Goal: Navigation & Orientation: Find specific page/section

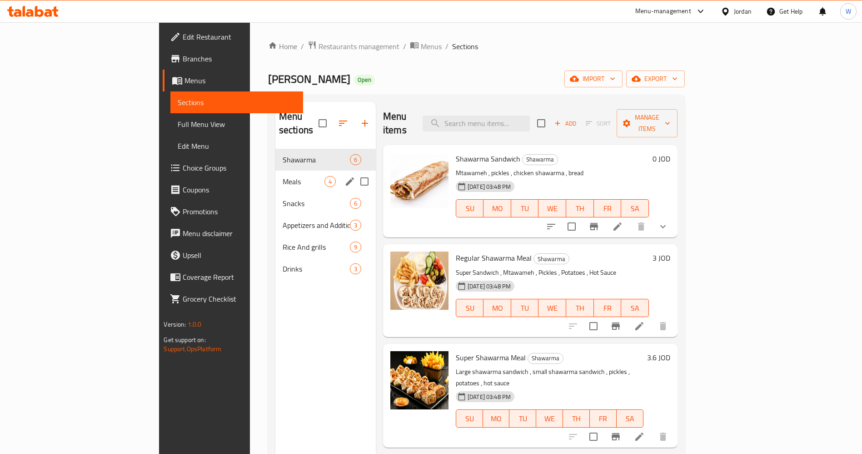
click at [283, 176] on span "Meals" at bounding box center [304, 181] width 42 height 11
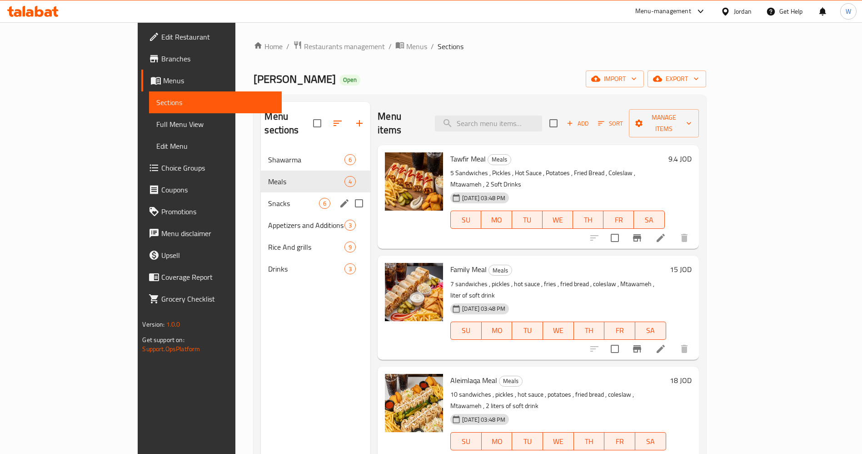
click at [261, 197] on div "Snacks 6" at bounding box center [316, 203] width 110 height 22
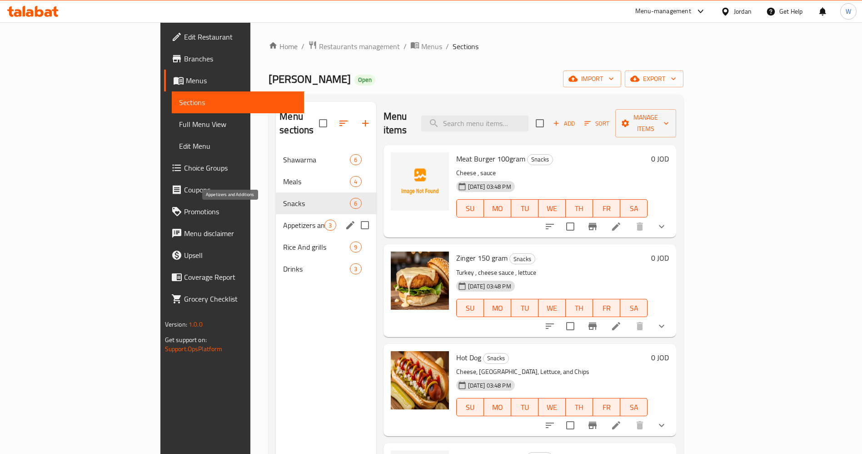
click at [283, 220] on span "Appetizers and Additions" at bounding box center [303, 225] width 41 height 11
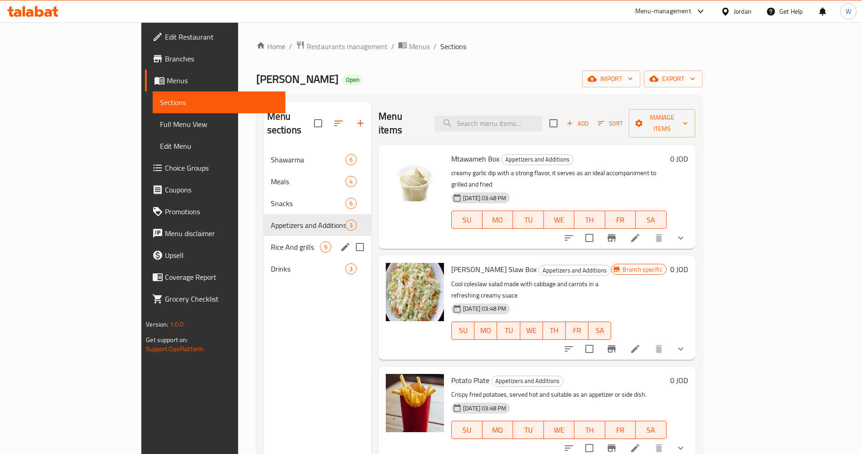
click at [264, 240] on div "Rice And grills 9" at bounding box center [318, 247] width 108 height 22
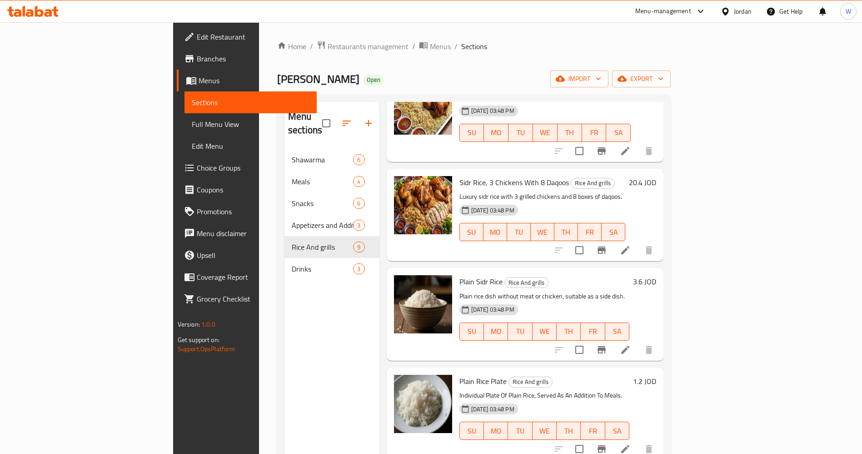
scroll to position [463, 0]
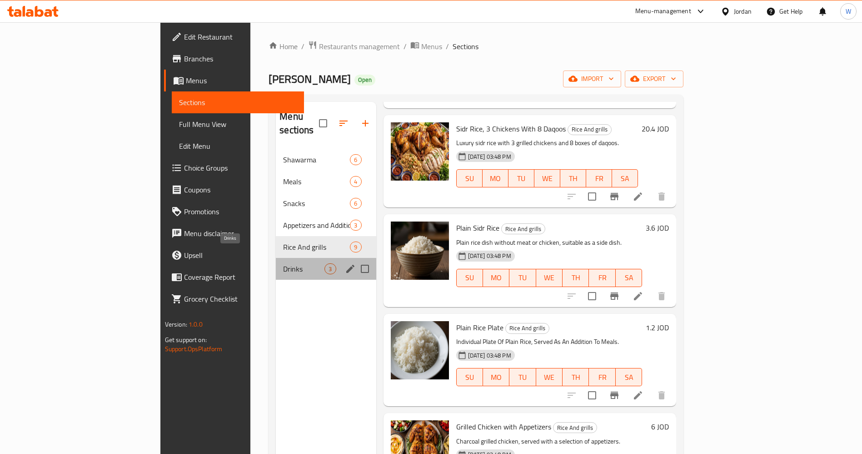
click at [283, 263] on span "Drinks" at bounding box center [303, 268] width 41 height 11
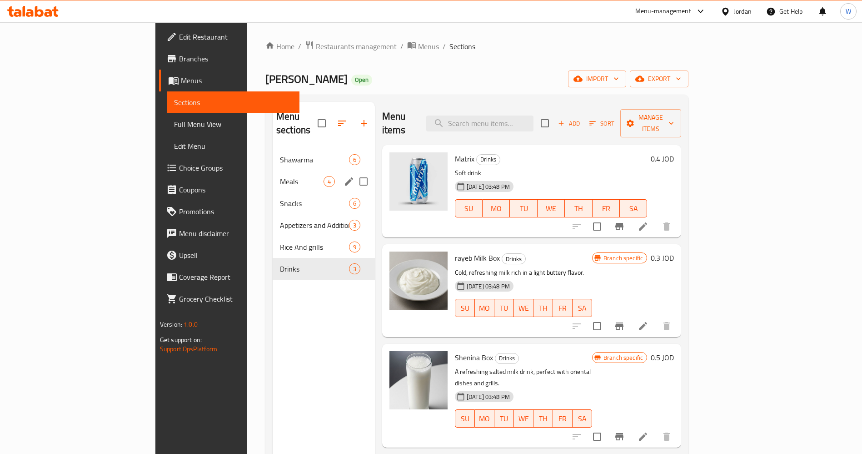
click at [273, 155] on div "Shawarma 6" at bounding box center [324, 160] width 102 height 22
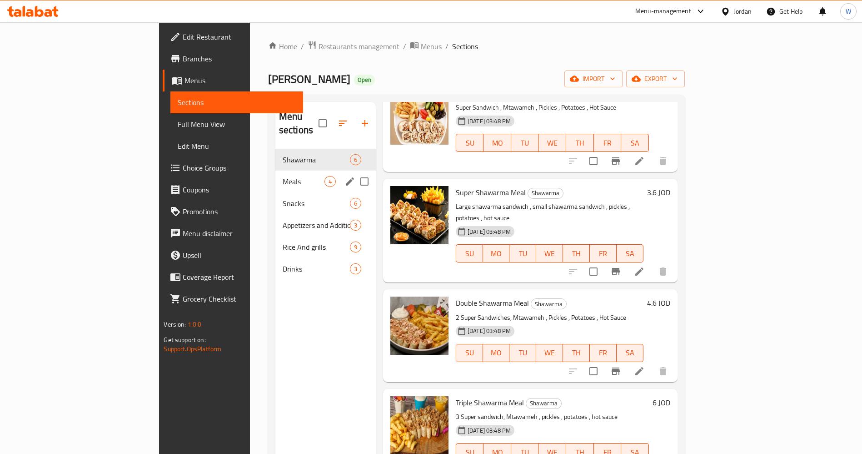
click at [283, 176] on span "Meals" at bounding box center [304, 181] width 42 height 11
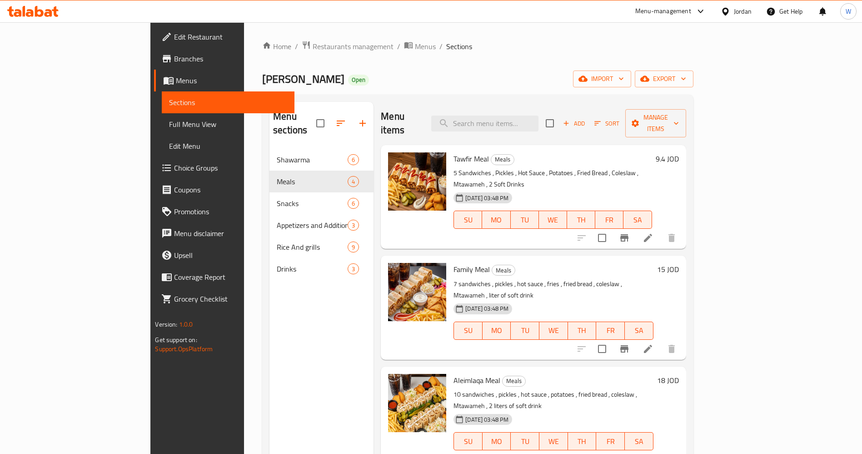
scroll to position [127, 0]
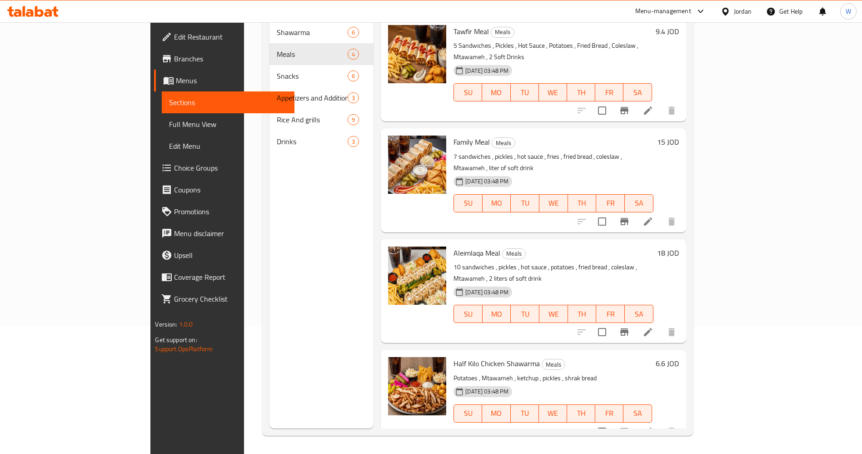
click at [270, 288] on div "Menu sections Shawarma 6 Meals 4 Snacks 6 Appetizers and Additions 3 Rice And g…" at bounding box center [322, 202] width 104 height 454
click at [270, 294] on div "Menu sections Shawarma 6 Meals 4 Snacks 6 Appetizers and Additions 3 Rice And g…" at bounding box center [322, 202] width 104 height 454
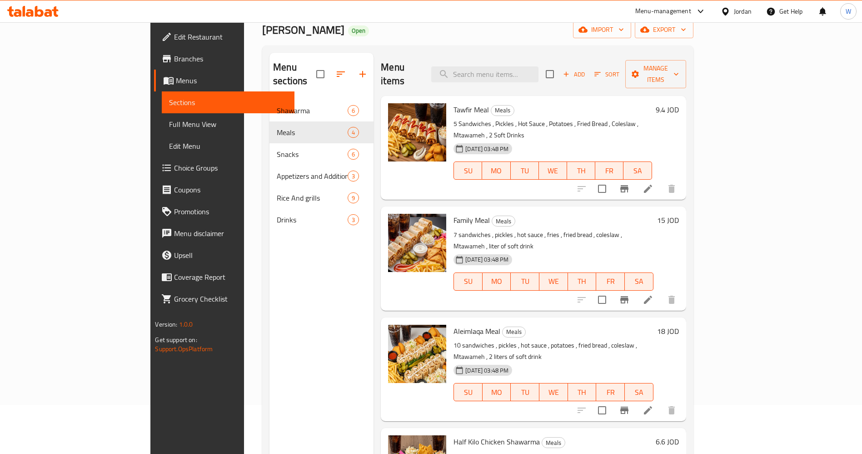
scroll to position [0, 0]
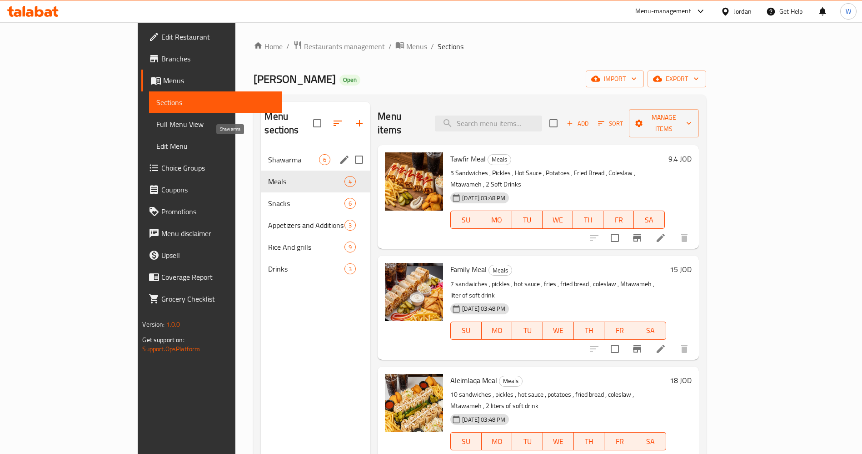
click at [268, 154] on span "Shawarma" at bounding box center [293, 159] width 51 height 11
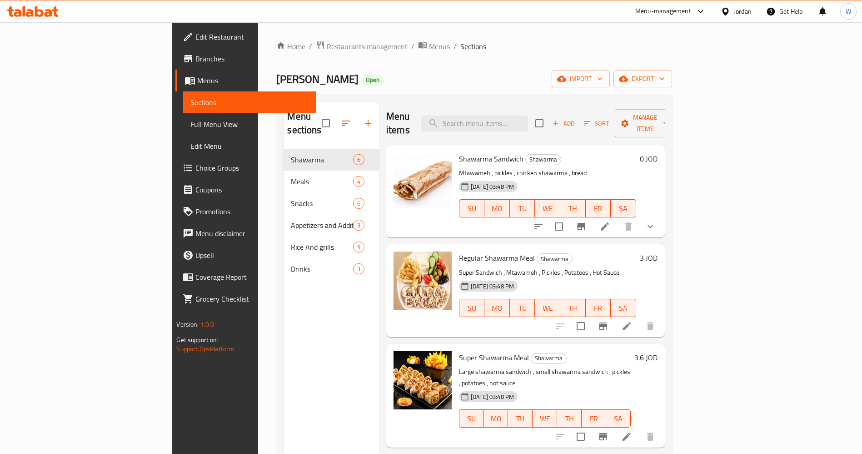
click at [551, 73] on div "Farouj King Open import export" at bounding box center [473, 78] width 395 height 17
click at [452, 80] on div "Farouj King Open import export" at bounding box center [473, 78] width 395 height 17
click at [445, 45] on ol "Home / Restaurants management / Menus / Sections" at bounding box center [473, 46] width 395 height 12
click at [175, 51] on link "Branches" at bounding box center [245, 59] width 140 height 22
